Goal: Information Seeking & Learning: Learn about a topic

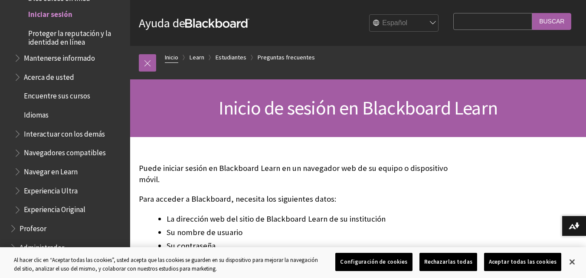
click at [174, 57] on link "Inicio" at bounding box center [171, 57] width 13 height 11
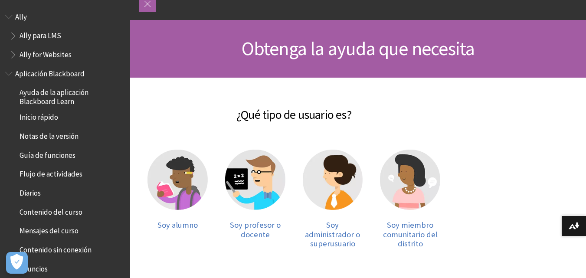
scroll to position [60, 0]
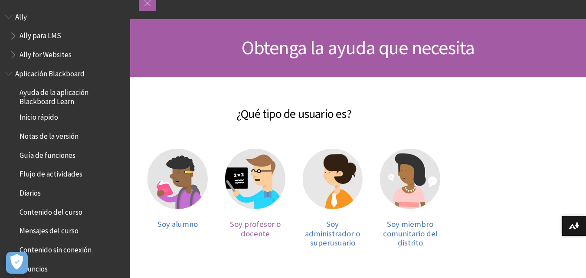
click at [252, 187] on img at bounding box center [255, 179] width 60 height 60
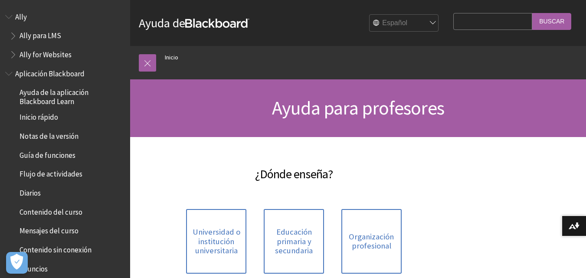
scroll to position [56, 0]
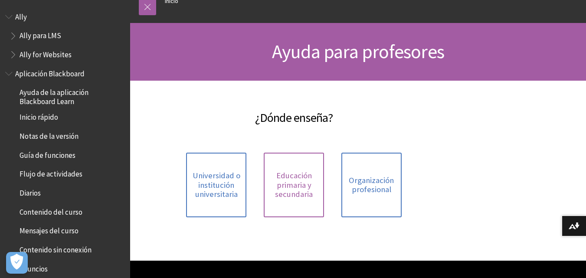
click at [301, 191] on span "Educación primaria y secundaria" at bounding box center [294, 185] width 50 height 28
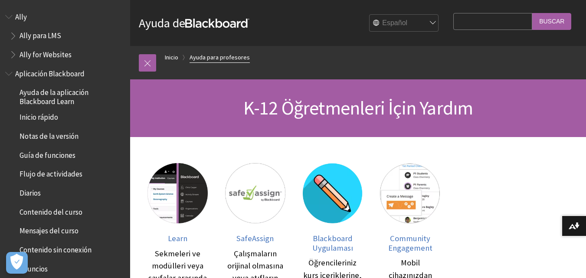
click at [216, 56] on link "Ayuda para profesores" at bounding box center [220, 57] width 60 height 11
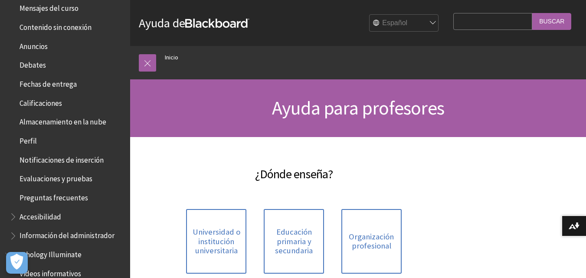
scroll to position [229, 0]
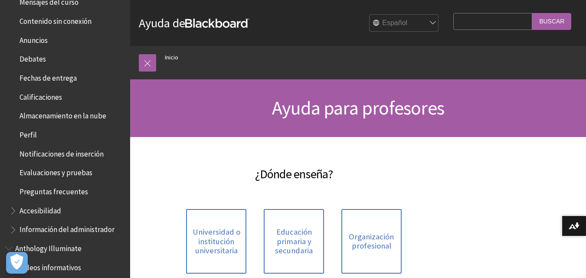
click at [82, 176] on span "Evaluaciones y pruebas" at bounding box center [56, 172] width 73 height 12
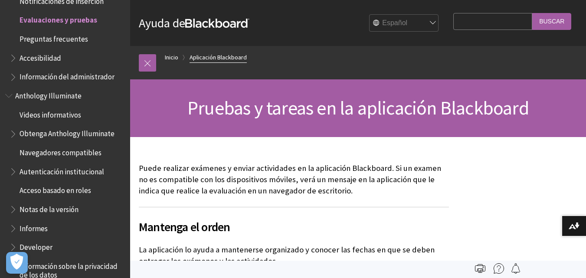
click at [223, 56] on link "Aplicación Blackboard" at bounding box center [218, 57] width 57 height 11
